Goal: Information Seeking & Learning: Learn about a topic

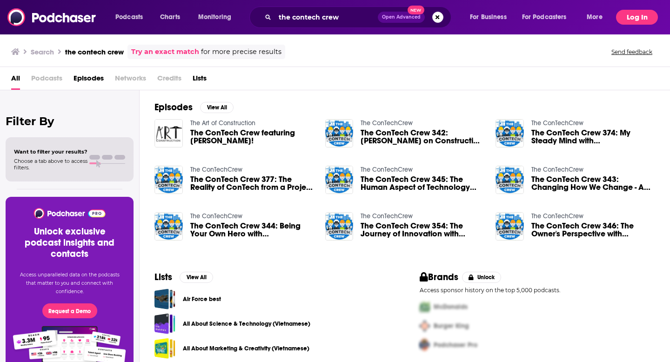
click at [634, 20] on button "Log In" at bounding box center [637, 17] width 42 height 15
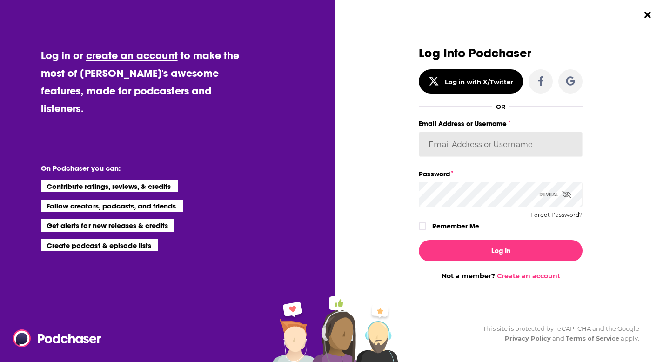
click at [469, 153] on input "Email Address or Username" at bounding box center [501, 144] width 164 height 25
type input "[PERSON_NAME][EMAIL_ADDRESS][DOMAIN_NAME]"
click at [422, 226] on icon "Dialog" at bounding box center [423, 226] width 6 height 6
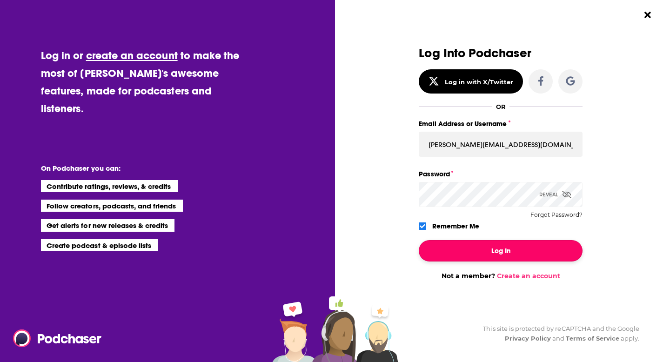
click at [450, 248] on button "Log In" at bounding box center [501, 250] width 164 height 21
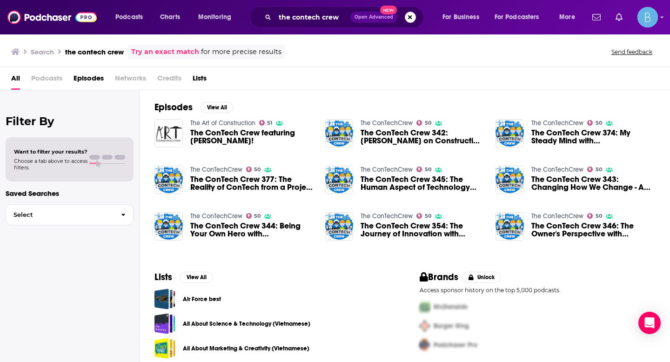
click at [87, 77] on span "Episodes" at bounding box center [89, 80] width 30 height 19
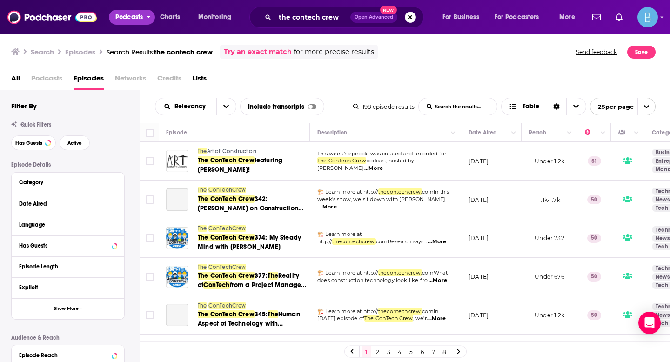
click at [129, 18] on span "Podcasts" at bounding box center [128, 17] width 27 height 13
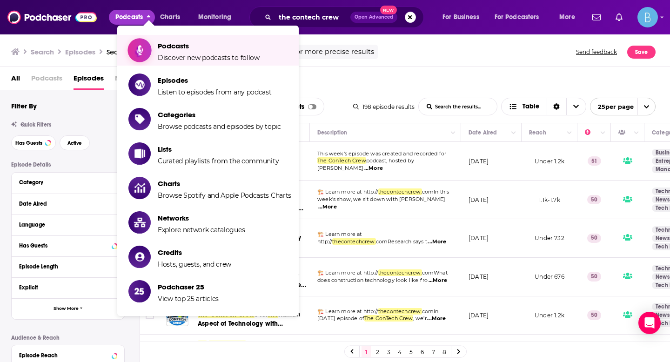
click at [147, 41] on span "Show item sub-menu" at bounding box center [140, 50] width 72 height 72
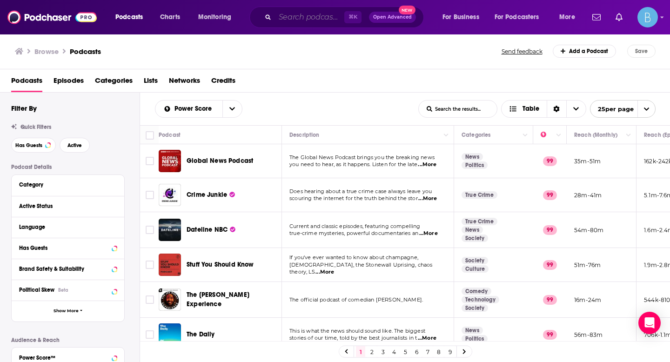
click at [293, 16] on input "Search podcasts, credits, & more..." at bounding box center [309, 17] width 69 height 15
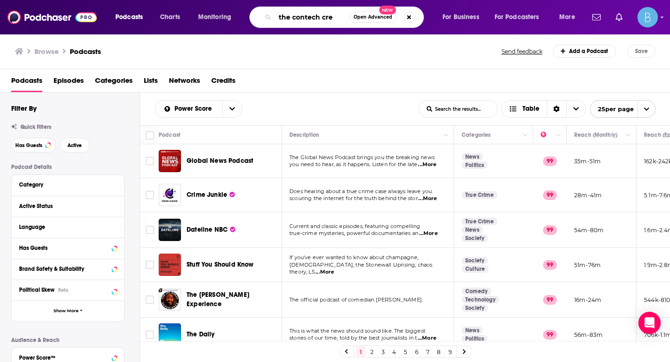
type input "the contech crew"
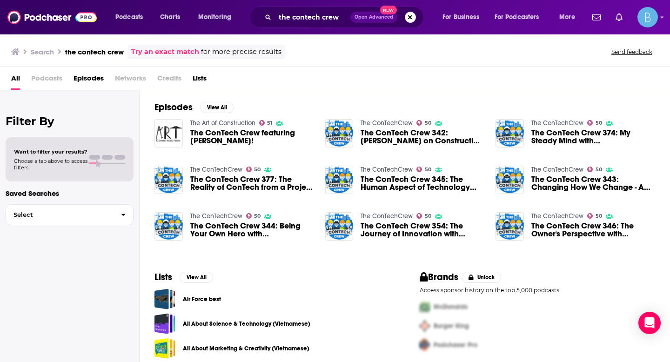
click at [214, 178] on span "The ConTech Crew 377: The Reality of ConTech from a Project Manager with [PERSO…" at bounding box center [252, 183] width 124 height 16
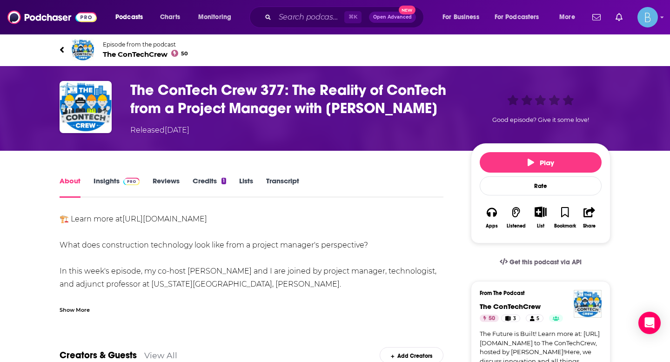
click at [161, 53] on span "The ConTechCrew 50" at bounding box center [145, 54] width 85 height 9
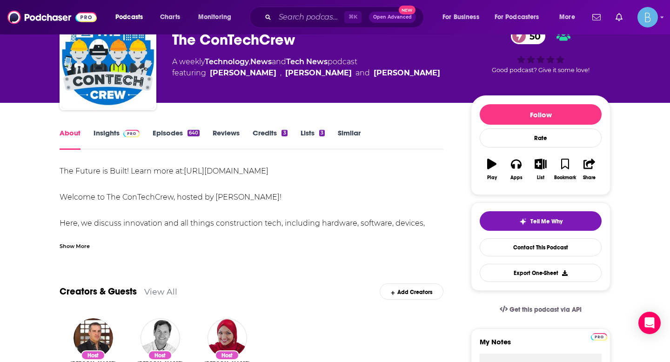
scroll to position [65, 0]
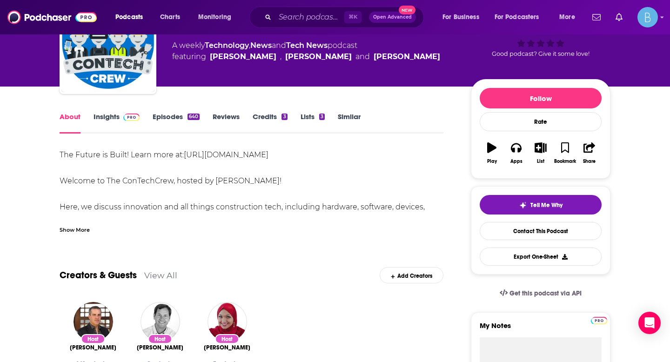
click at [102, 117] on link "Insights" at bounding box center [117, 122] width 46 height 21
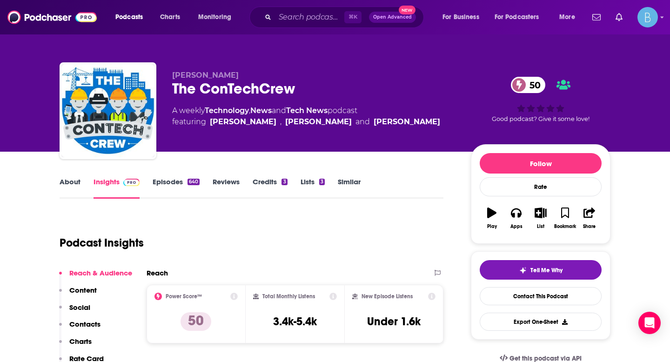
click at [65, 182] on link "About" at bounding box center [70, 187] width 21 height 21
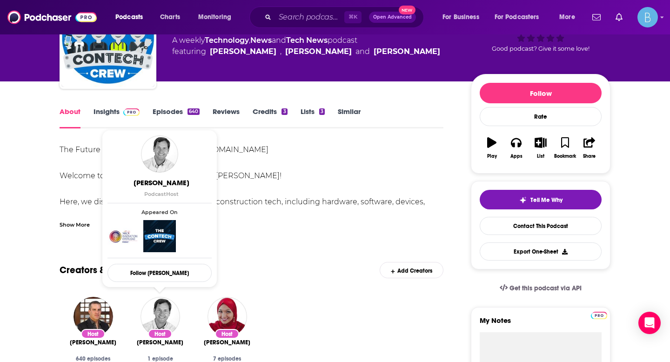
scroll to position [71, 0]
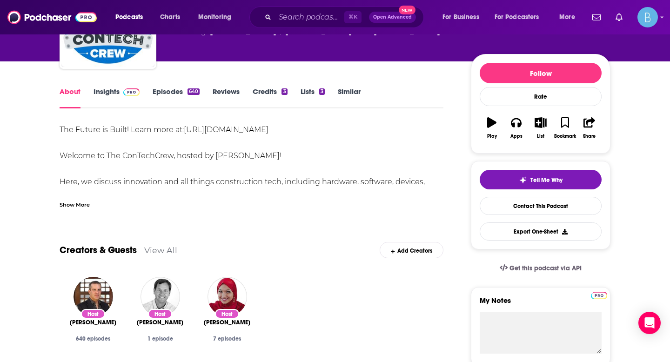
scroll to position [0, 0]
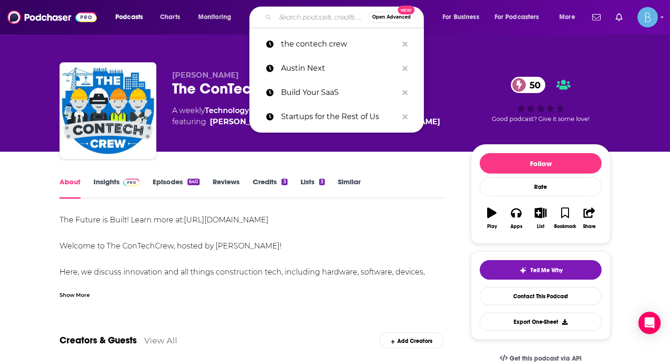
click at [323, 18] on input "Search podcasts, credits, & more..." at bounding box center [321, 17] width 93 height 15
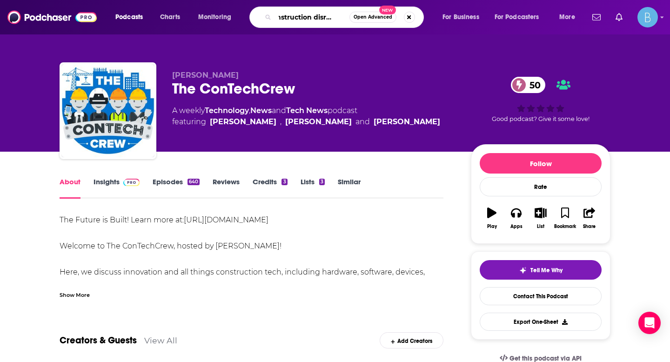
type input "construction disruption"
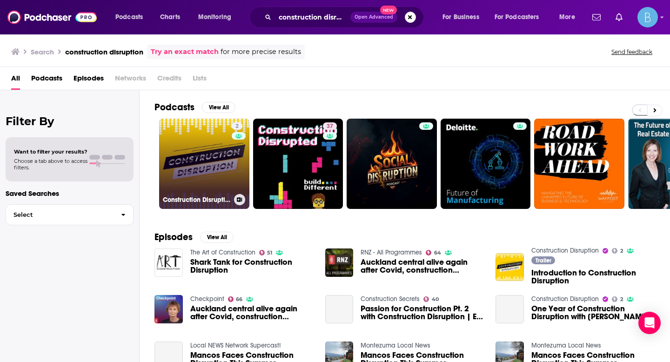
click at [208, 165] on link "2 Construction Disruption" at bounding box center [204, 164] width 90 height 90
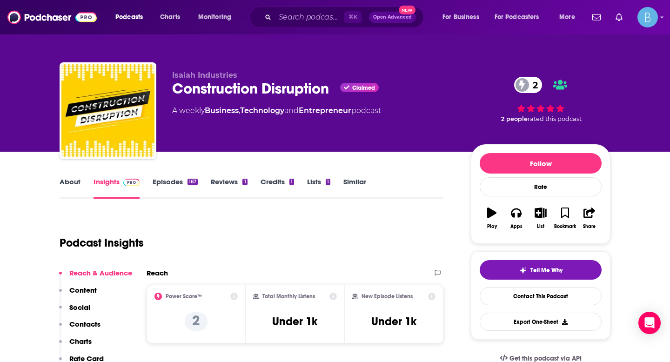
click at [67, 182] on link "About" at bounding box center [70, 187] width 21 height 21
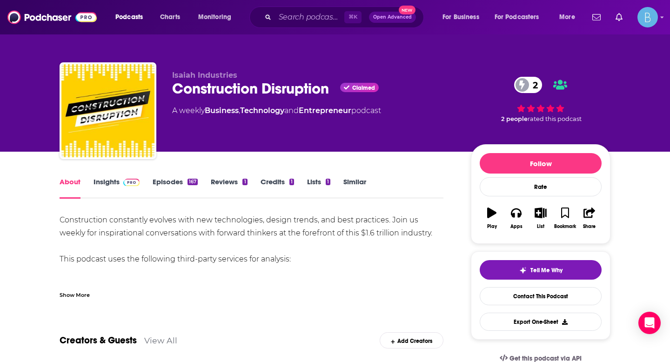
click at [74, 297] on div "Show More" at bounding box center [75, 294] width 30 height 9
